Goal: Complete application form: Complete application form

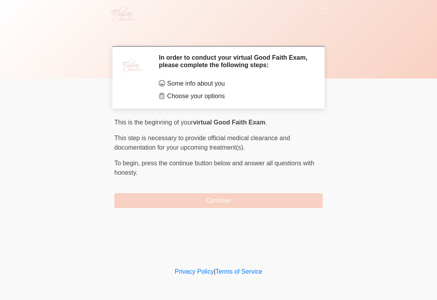
click at [221, 202] on button "Continue" at bounding box center [218, 200] width 208 height 15
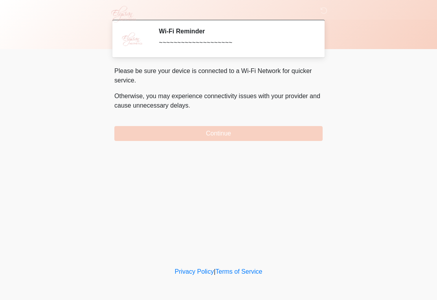
click at [215, 131] on button "Continue" at bounding box center [218, 133] width 208 height 15
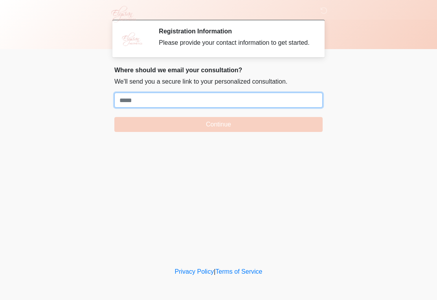
click at [147, 105] on input "Where should we email your treatment plan?" at bounding box center [218, 100] width 208 height 15
paste input "**********"
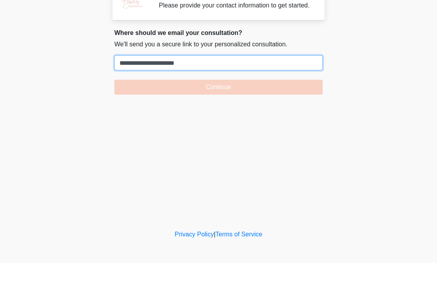
type input "**********"
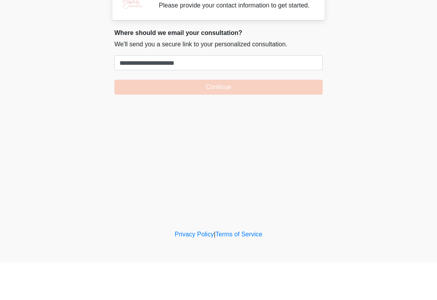
click at [211, 117] on button "Continue" at bounding box center [218, 124] width 208 height 15
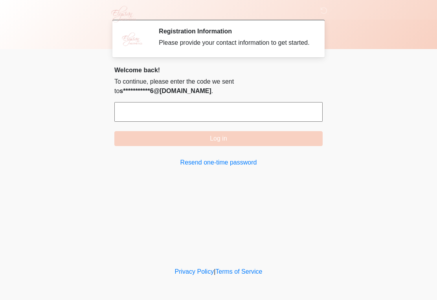
click at [167, 121] on input "text" at bounding box center [218, 112] width 208 height 20
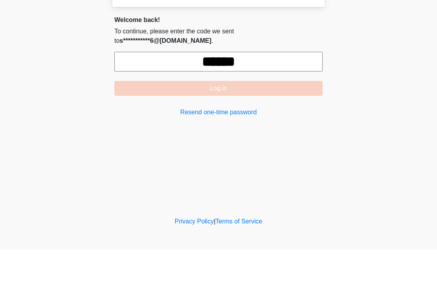
type input "******"
click at [384, 77] on body "‎ ‎ ‎ ‎ Registration Information Please provide your contact information to get…" at bounding box center [218, 150] width 437 height 300
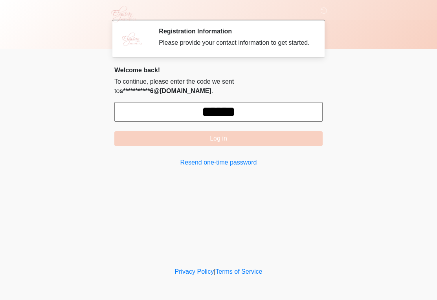
click at [297, 144] on button "Log in" at bounding box center [218, 138] width 208 height 15
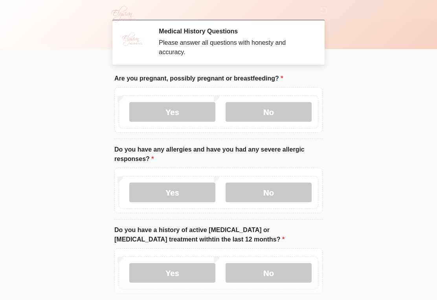
click at [280, 110] on label "No" at bounding box center [269, 112] width 86 height 20
click at [287, 191] on label "No" at bounding box center [269, 193] width 86 height 20
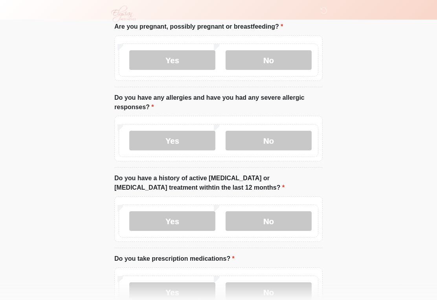
scroll to position [67, 0]
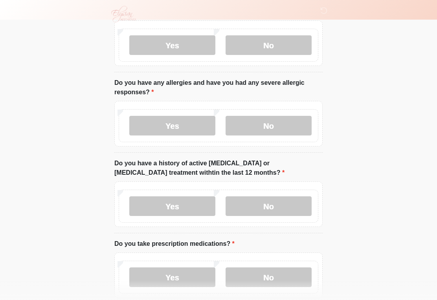
click at [297, 202] on label "No" at bounding box center [269, 207] width 86 height 20
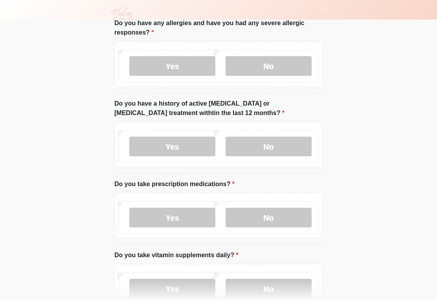
scroll to position [127, 0]
click at [289, 215] on label "No" at bounding box center [269, 218] width 86 height 20
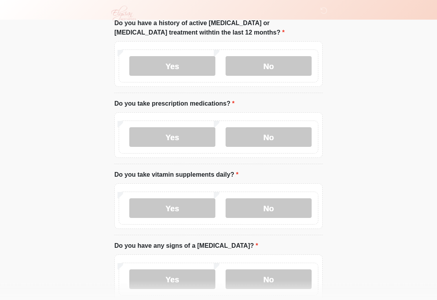
scroll to position [207, 0]
click at [285, 205] on label "No" at bounding box center [269, 209] width 86 height 20
click at [192, 210] on label "Yes" at bounding box center [172, 209] width 86 height 20
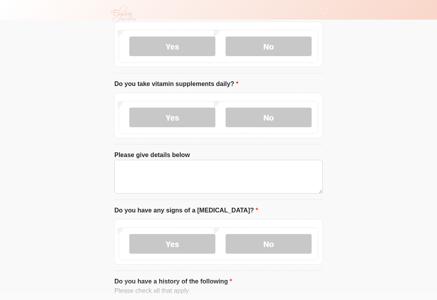
scroll to position [300, 0]
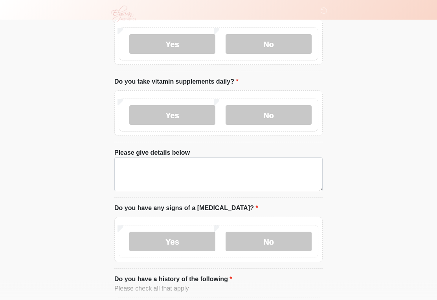
click at [255, 239] on label "No" at bounding box center [269, 242] width 86 height 20
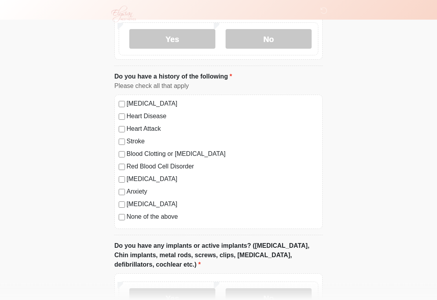
scroll to position [503, 0]
click at [170, 217] on label "None of the above" at bounding box center [223, 216] width 192 height 9
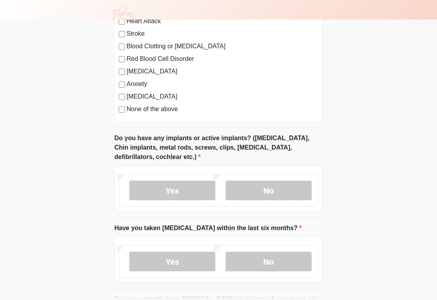
scroll to position [611, 0]
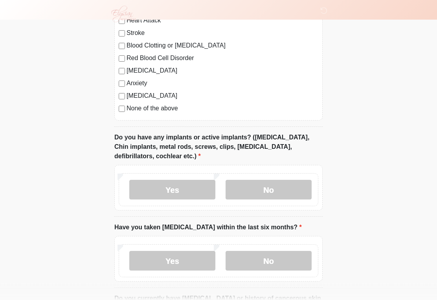
click at [284, 189] on label "No" at bounding box center [269, 190] width 86 height 20
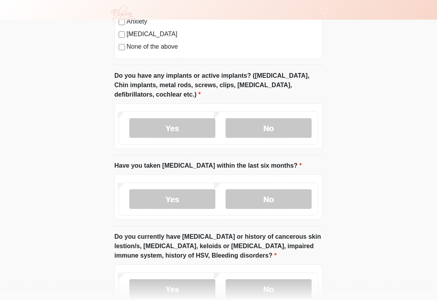
scroll to position [673, 0]
click at [272, 196] on label "No" at bounding box center [269, 199] width 86 height 20
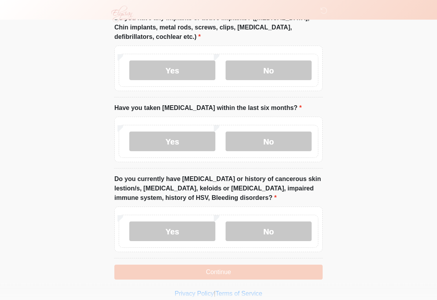
scroll to position [731, 0]
click at [265, 233] on label "No" at bounding box center [269, 232] width 86 height 20
click at [259, 273] on button "Continue" at bounding box center [218, 272] width 208 height 15
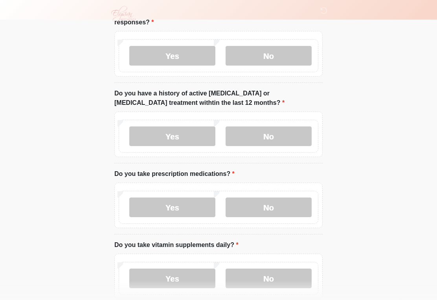
scroll to position [0, 0]
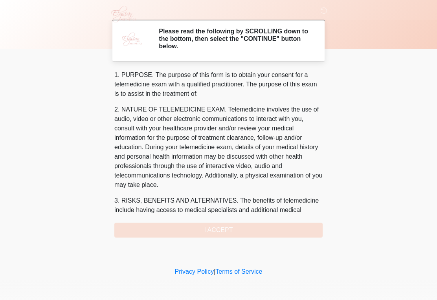
click at [284, 232] on div "1. PURPOSE. The purpose of this form is to obtain your consent for a telemedici…" at bounding box center [218, 153] width 208 height 167
click at [233, 233] on div "1. PURPOSE. The purpose of this form is to obtain your consent for a telemedici…" at bounding box center [218, 153] width 208 height 167
click at [228, 231] on div "1. PURPOSE. The purpose of this form is to obtain your consent for a telemedici…" at bounding box center [218, 153] width 208 height 167
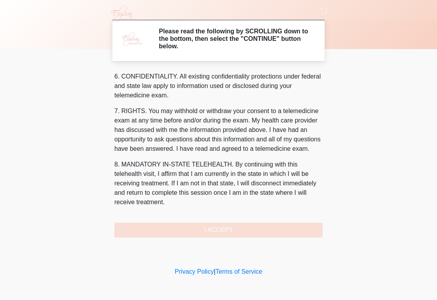
scroll to position [313, 0]
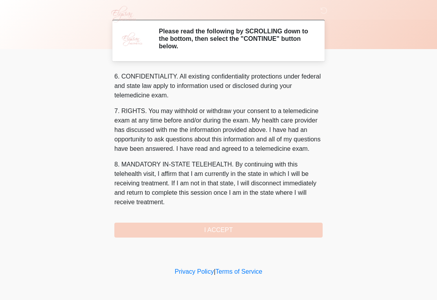
click at [256, 226] on button "I ACCEPT" at bounding box center [218, 230] width 208 height 15
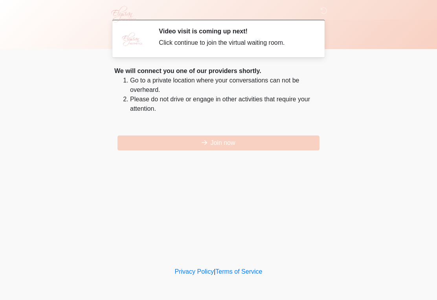
click at [243, 146] on button "Join now" at bounding box center [219, 143] width 202 height 15
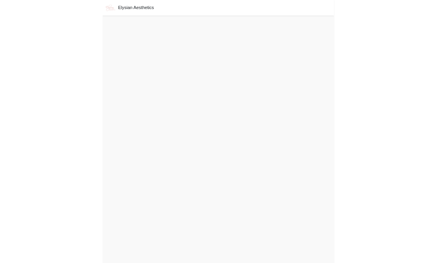
scroll to position [2, 0]
